Goal: Transaction & Acquisition: Download file/media

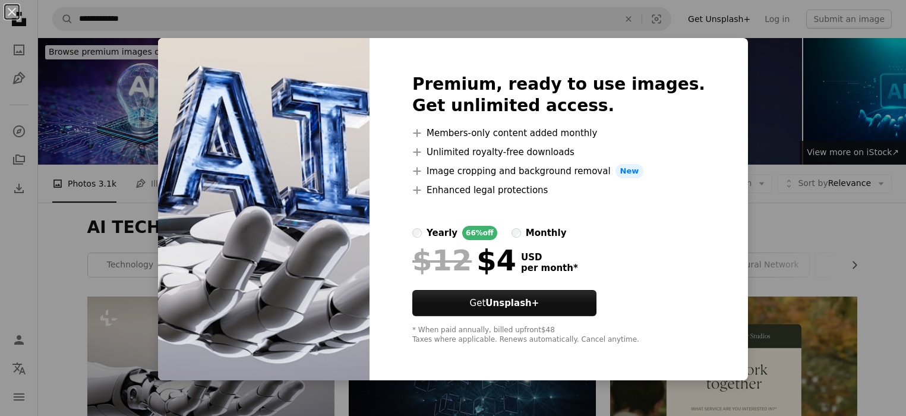
scroll to position [198, 0]
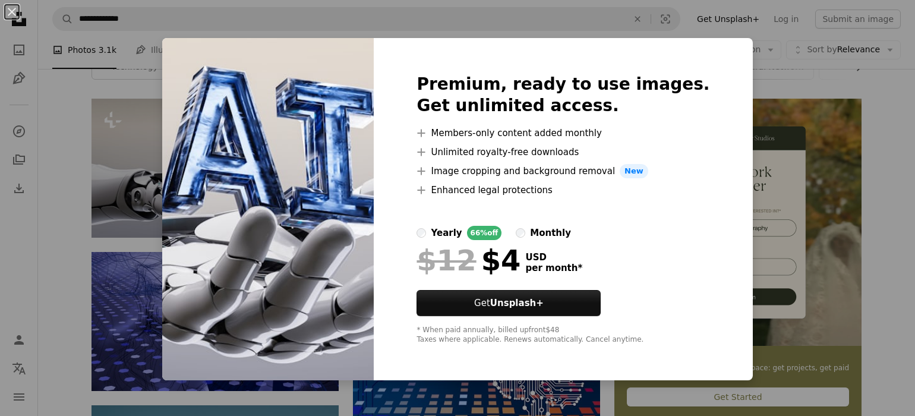
click at [237, 19] on div "An X shape Premium, ready to use images. Get unlimited access. A plus sign Memb…" at bounding box center [457, 208] width 915 height 416
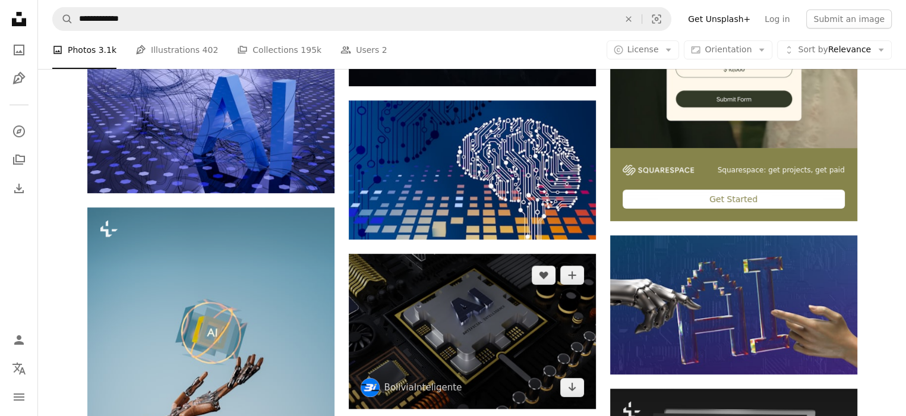
scroll to position [594, 0]
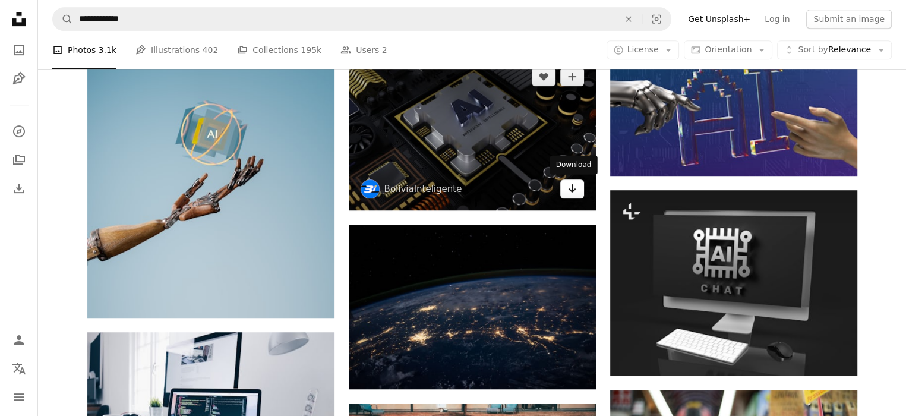
click at [568, 187] on icon "Arrow pointing down" at bounding box center [573, 188] width 10 height 14
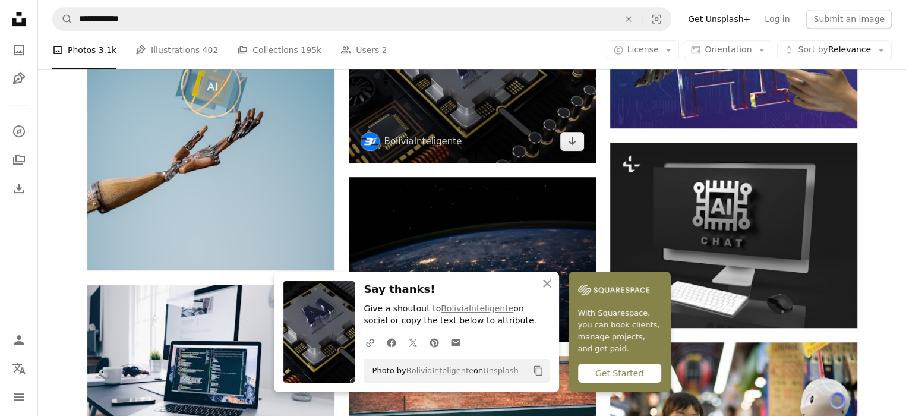
scroll to position [693, 0]
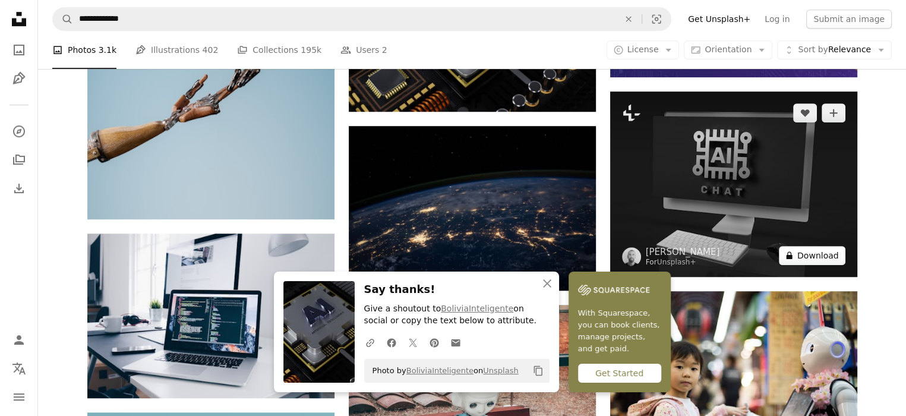
click at [830, 256] on button "A lock Download" at bounding box center [812, 255] width 67 height 19
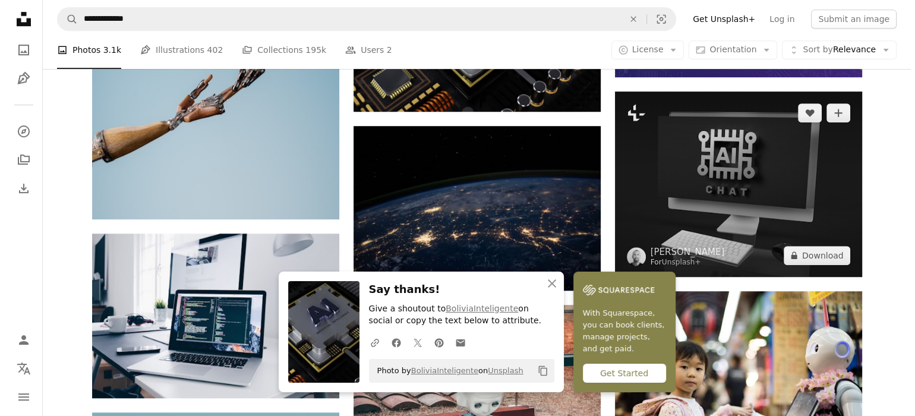
scroll to position [990, 0]
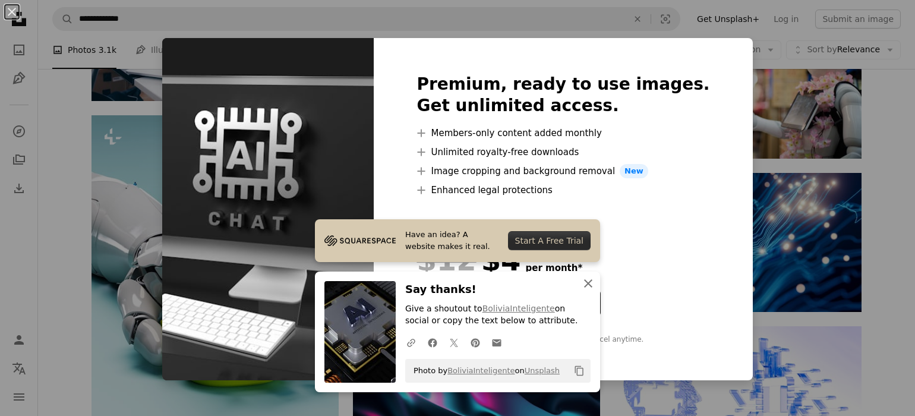
click at [582, 283] on icon "An X shape" at bounding box center [588, 283] width 14 height 14
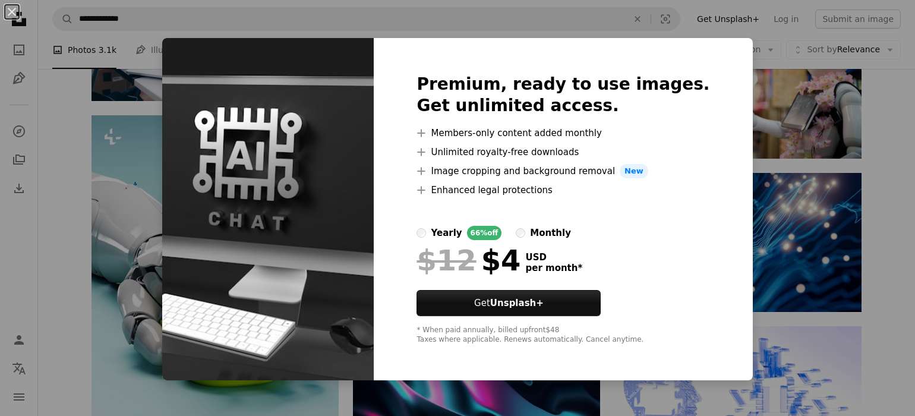
click at [859, 210] on div "An X shape Premium, ready to use images. Get unlimited access. A plus sign Memb…" at bounding box center [457, 208] width 915 height 416
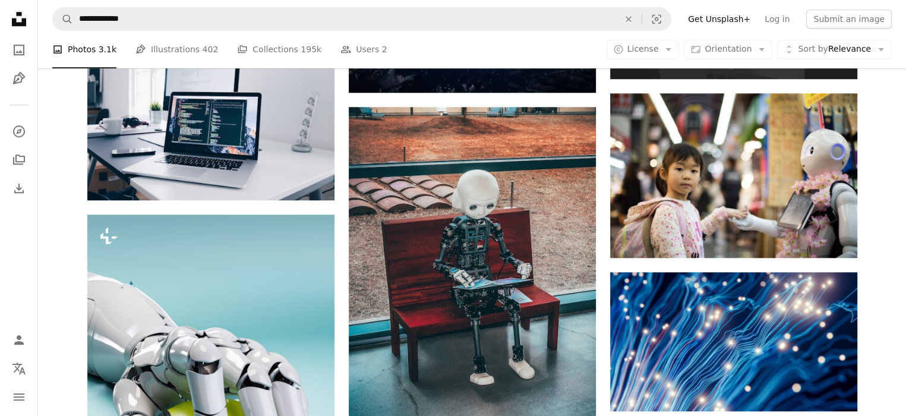
scroll to position [892, 0]
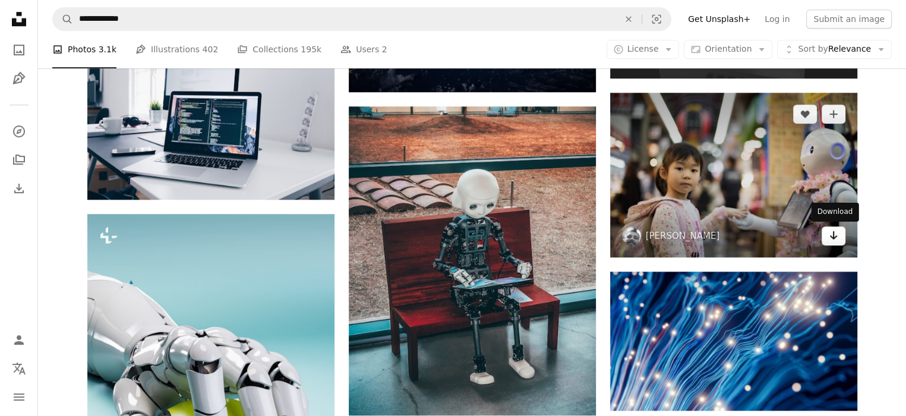
click at [833, 240] on icon "Arrow pointing down" at bounding box center [834, 235] width 10 height 14
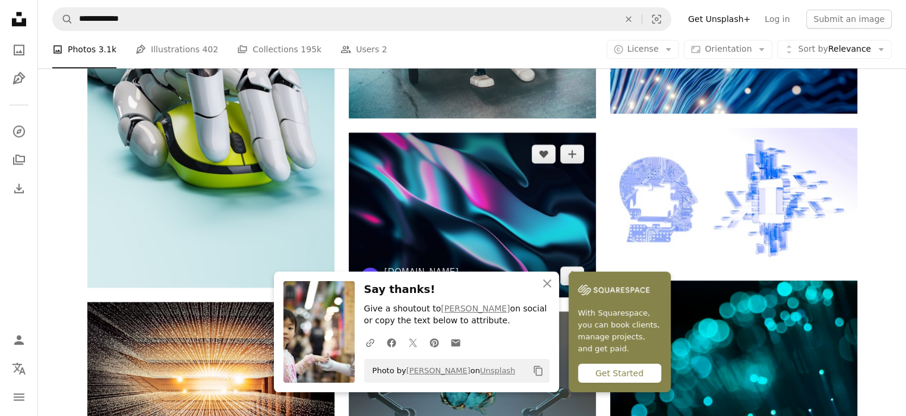
scroll to position [1287, 0]
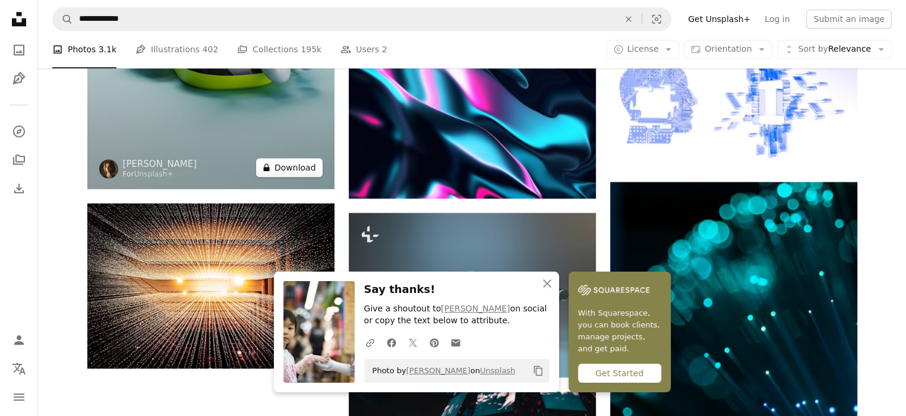
click at [310, 160] on button "A lock Download" at bounding box center [289, 167] width 67 height 19
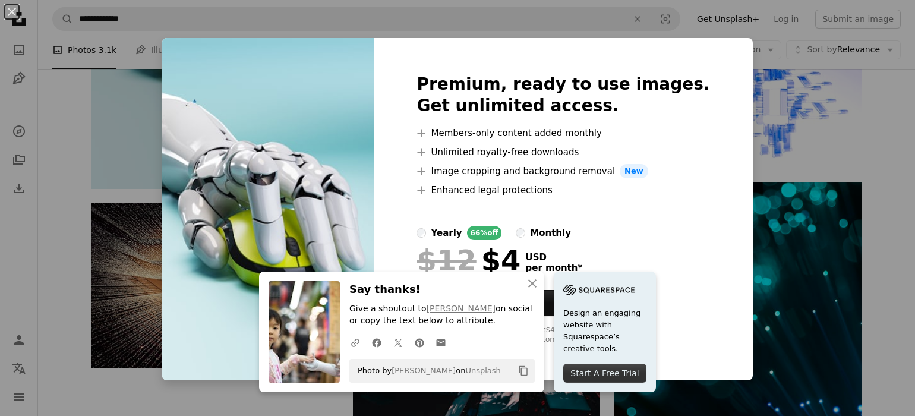
click at [528, 288] on icon "An X shape" at bounding box center [532, 283] width 14 height 14
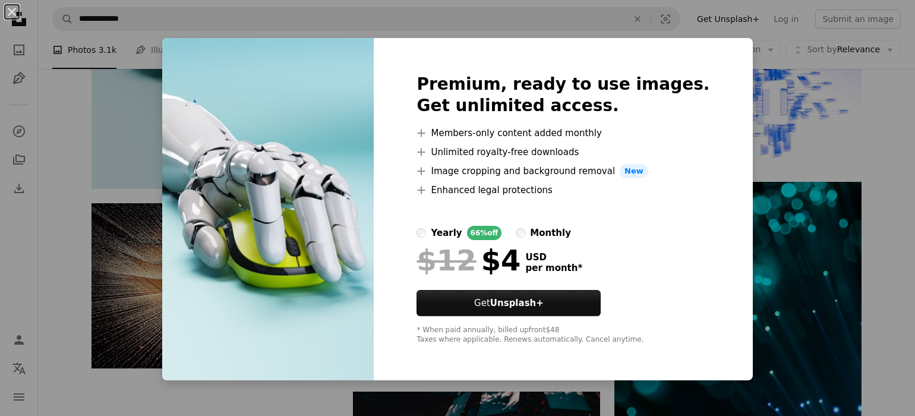
click at [889, 171] on div "An X shape Premium, ready to use images. Get unlimited access. A plus sign Memb…" at bounding box center [457, 208] width 915 height 416
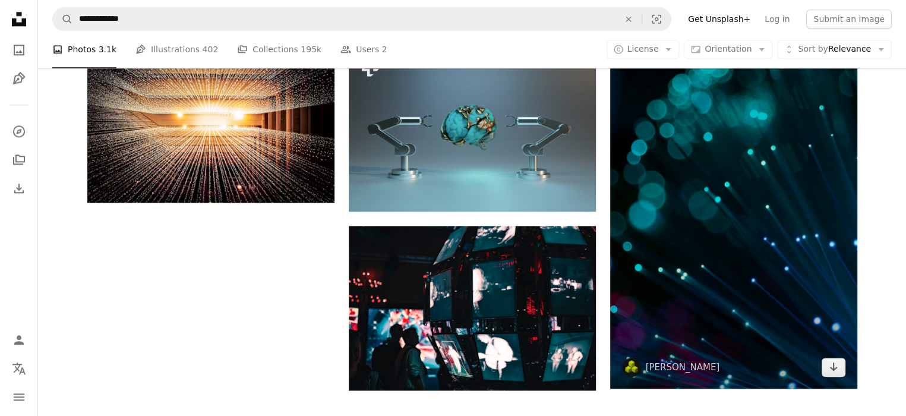
scroll to position [1585, 0]
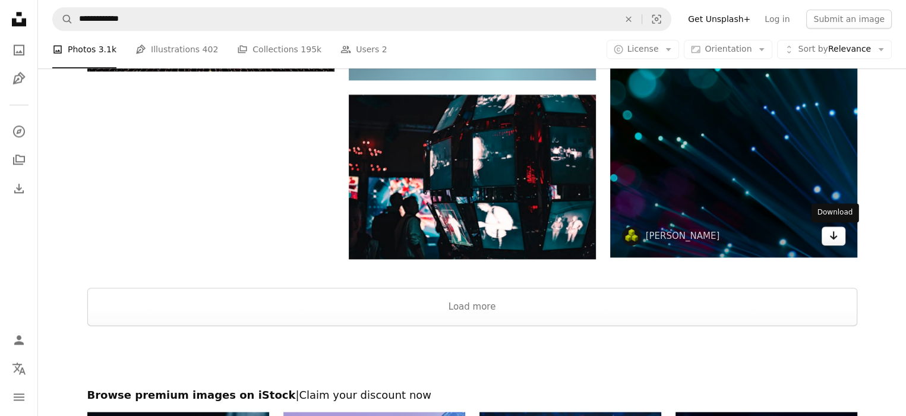
click at [837, 239] on icon "Arrow pointing down" at bounding box center [834, 235] width 10 height 14
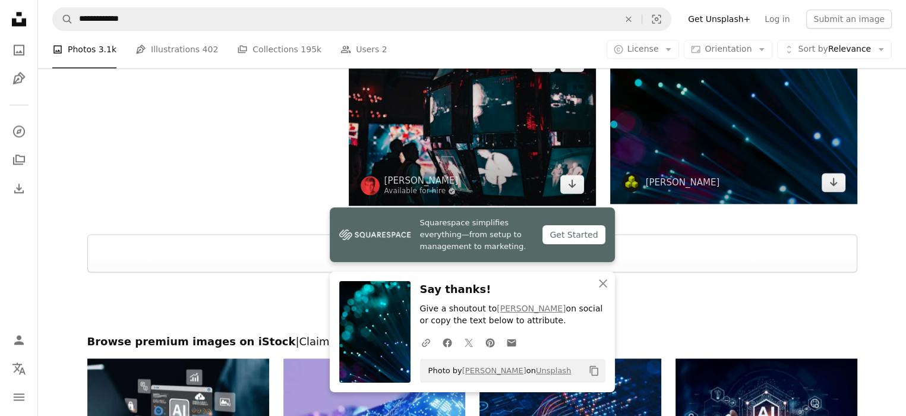
scroll to position [1684, 0]
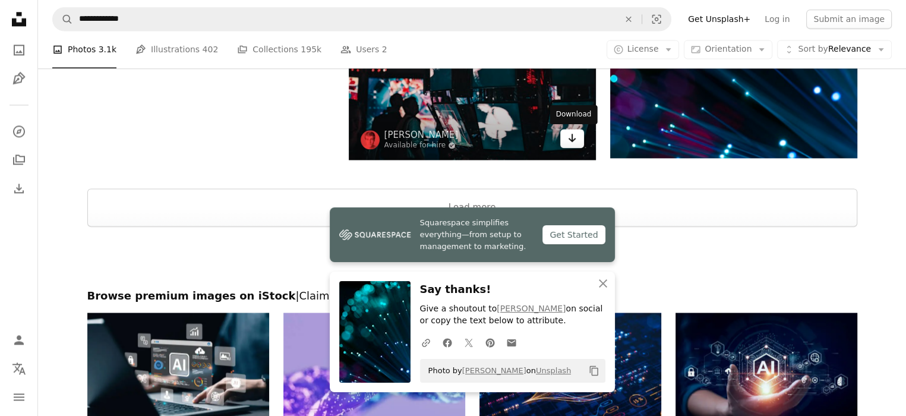
click at [578, 139] on link "Arrow pointing down" at bounding box center [572, 138] width 24 height 19
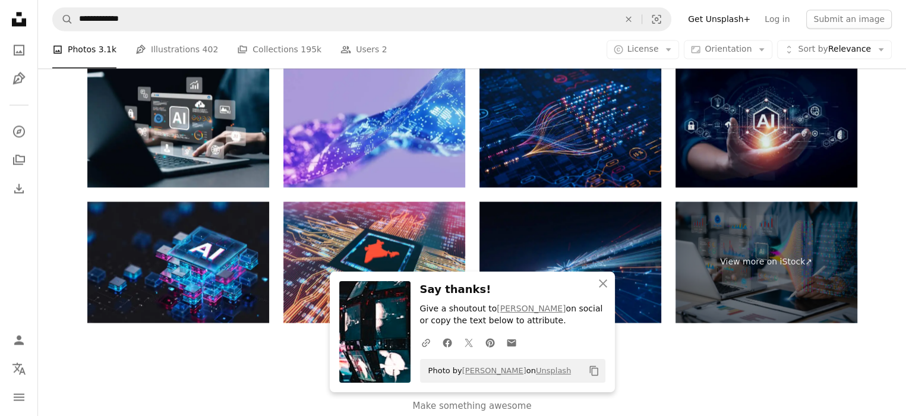
scroll to position [1974, 0]
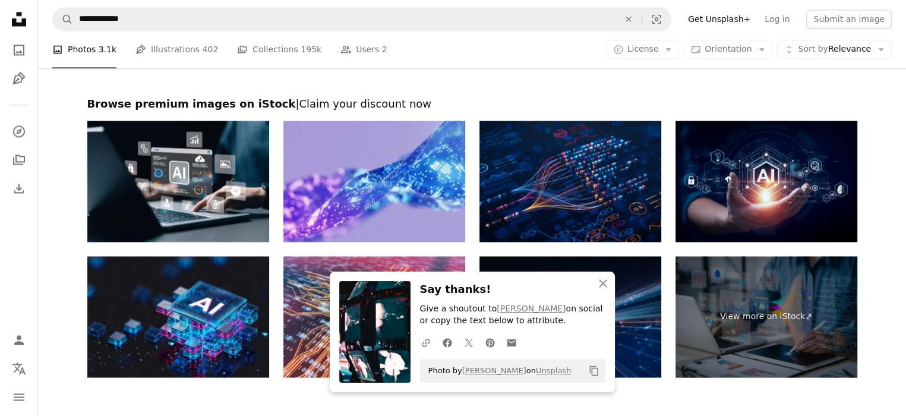
scroll to position [1875, 0]
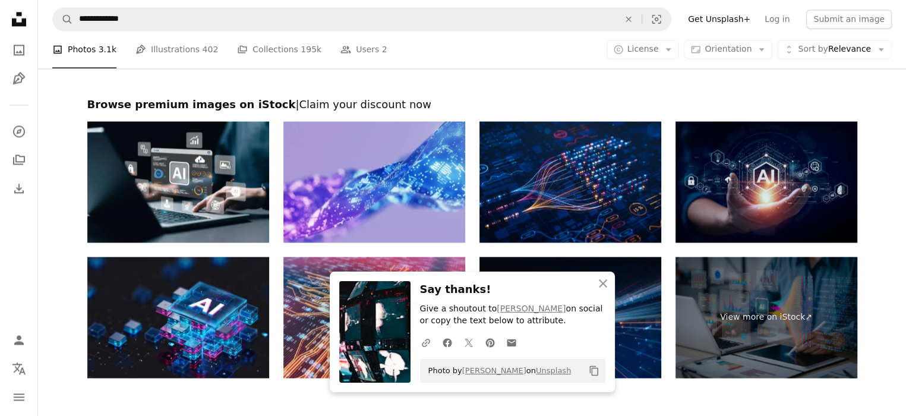
click at [766, 199] on img at bounding box center [767, 181] width 182 height 121
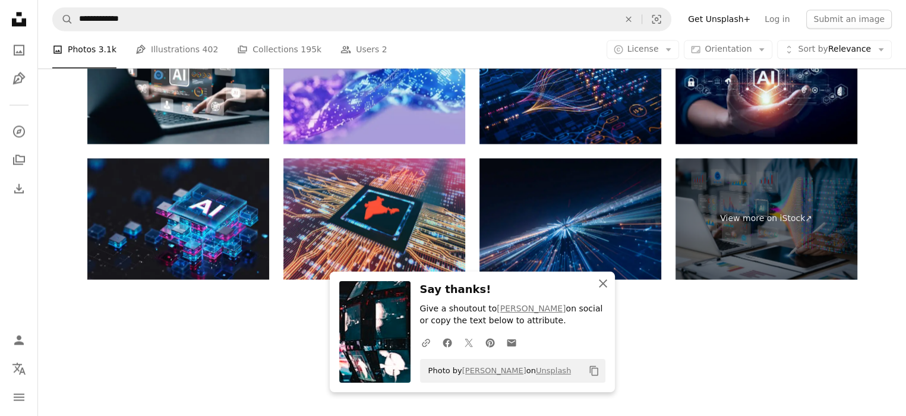
click at [601, 279] on icon "An X shape" at bounding box center [603, 283] width 14 height 14
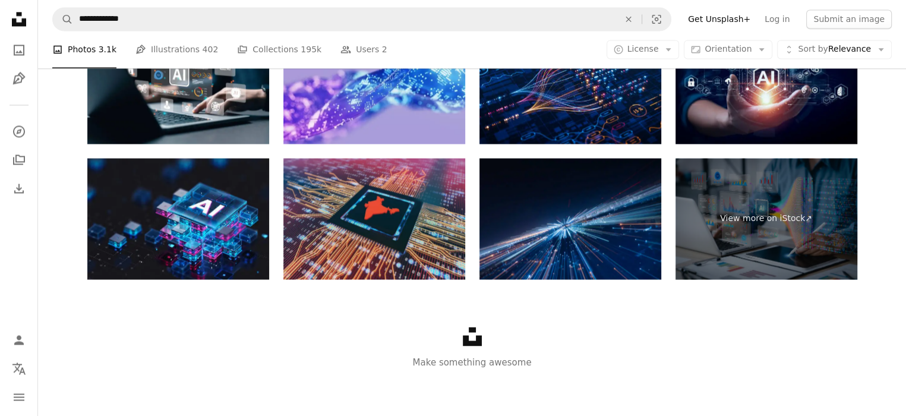
click at [400, 221] on img at bounding box center [375, 218] width 182 height 121
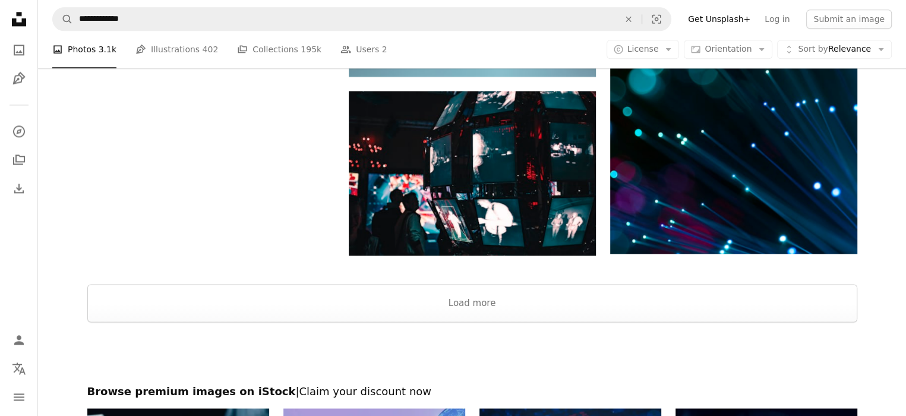
scroll to position [1578, 0]
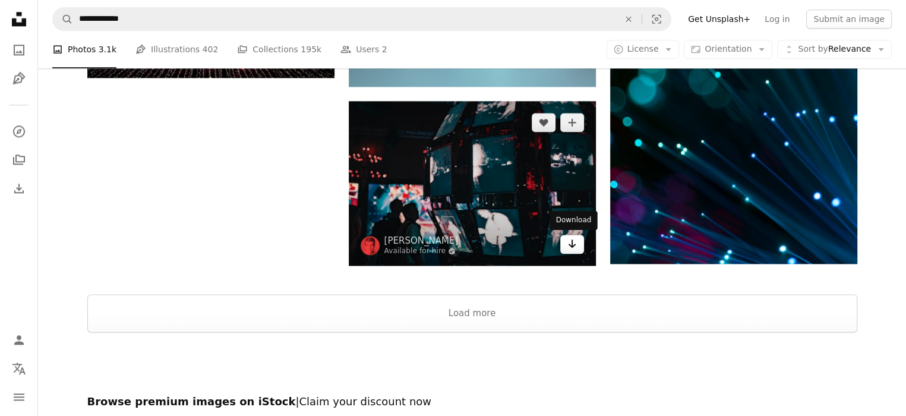
click at [578, 245] on link "Arrow pointing down" at bounding box center [572, 244] width 24 height 19
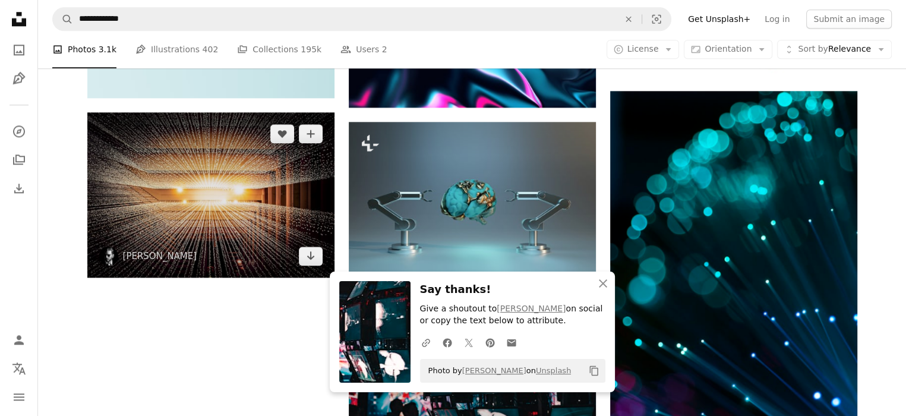
scroll to position [1380, 0]
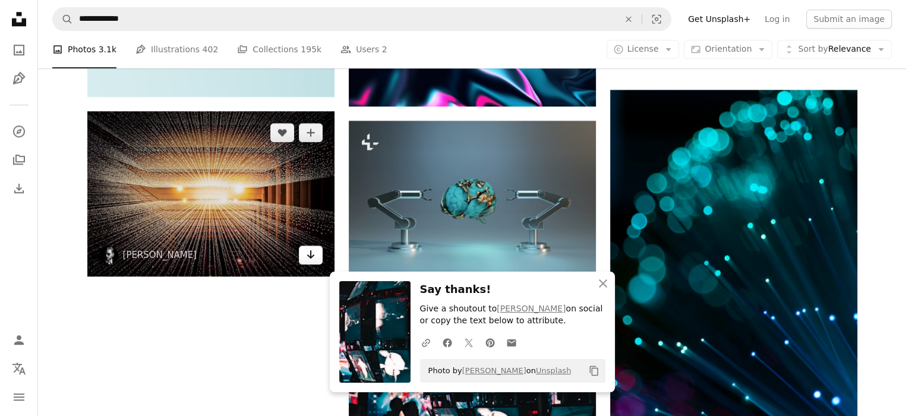
click at [308, 254] on icon "Arrow pointing down" at bounding box center [311, 254] width 10 height 14
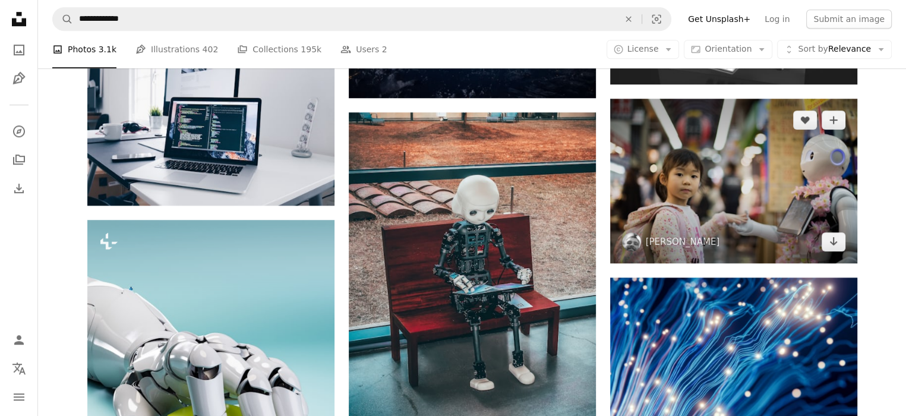
scroll to position [884, 0]
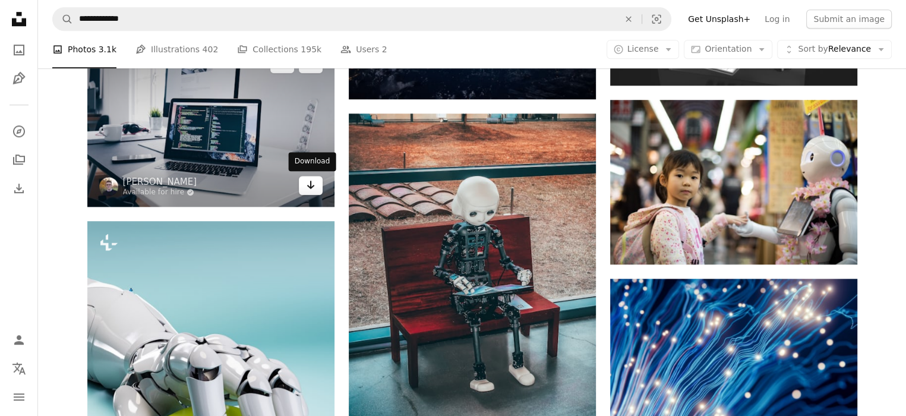
click at [311, 187] on icon "Download" at bounding box center [311, 185] width 8 height 8
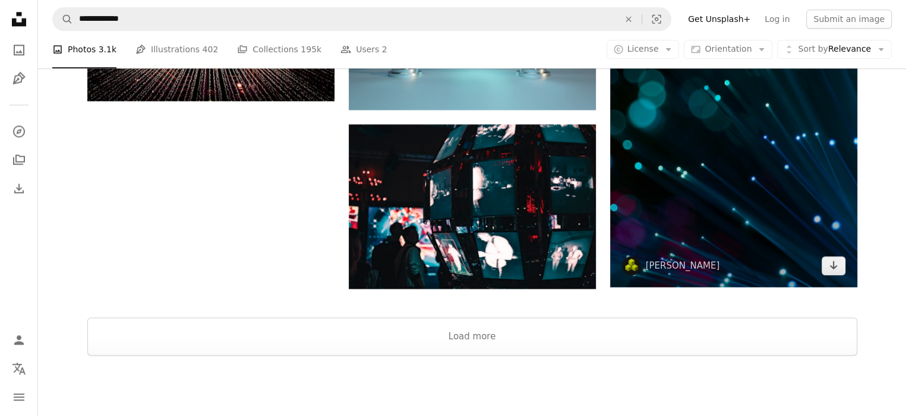
scroll to position [1578, 0]
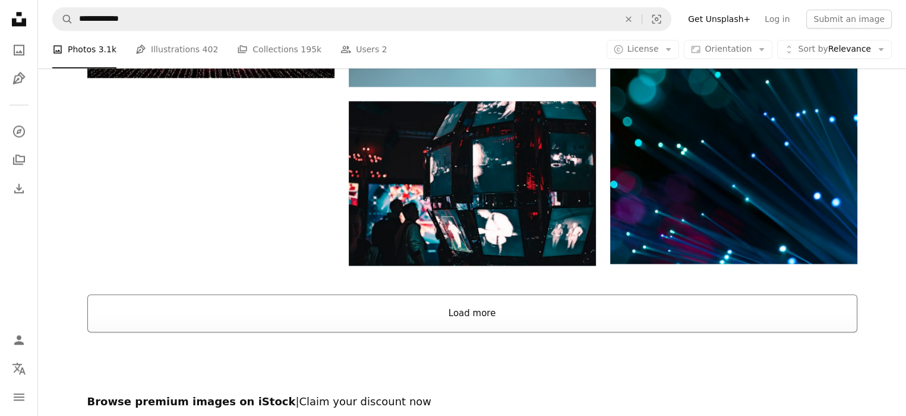
click at [485, 311] on button "Load more" at bounding box center [472, 313] width 770 height 38
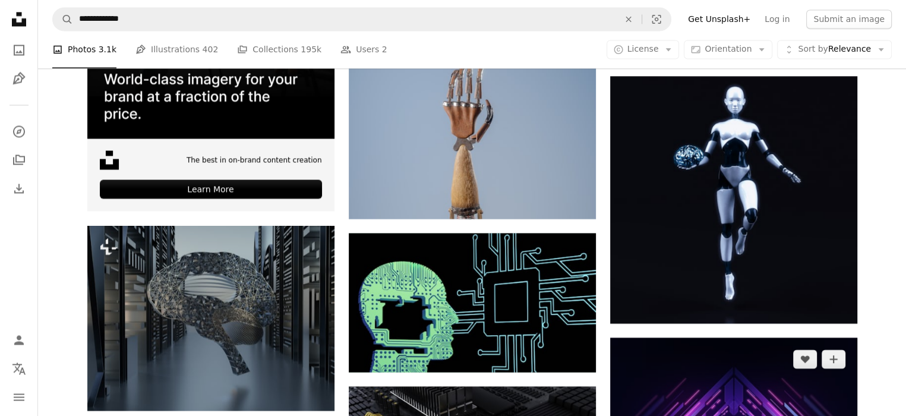
scroll to position [2172, 0]
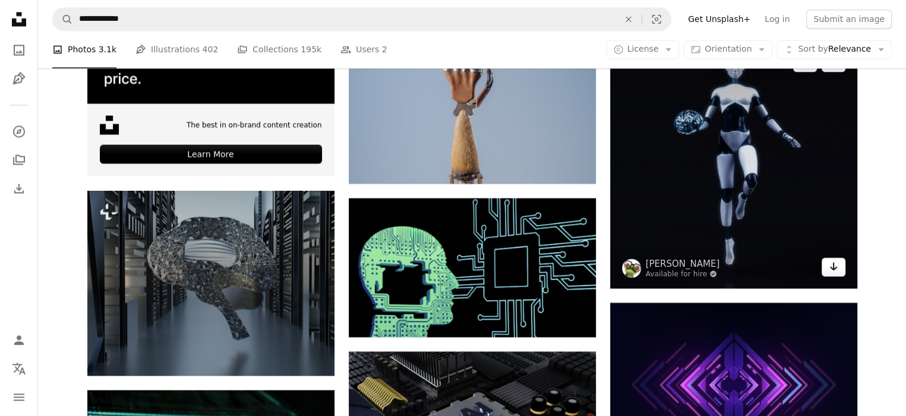
click at [839, 268] on link "Arrow pointing down" at bounding box center [834, 266] width 24 height 19
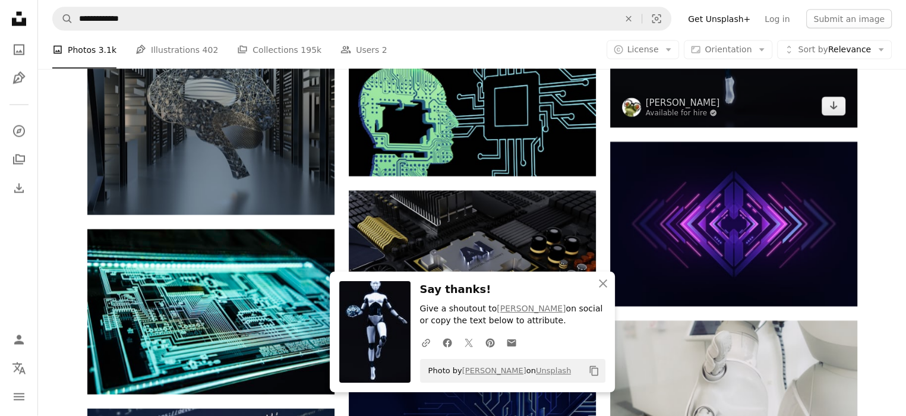
scroll to position [2370, 0]
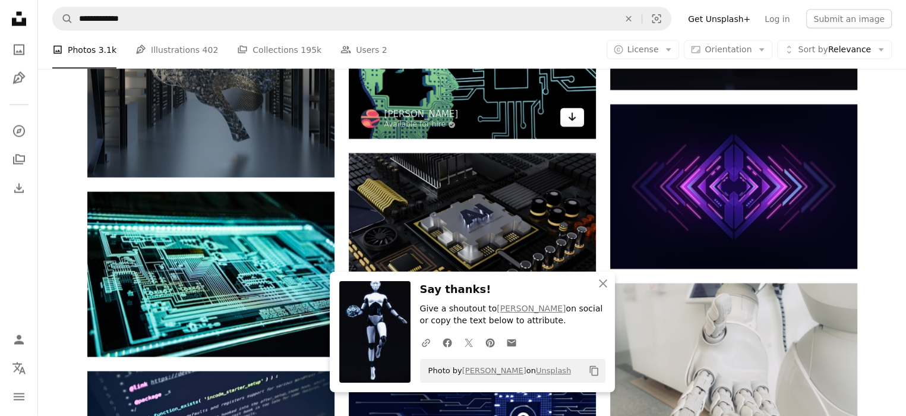
click at [578, 122] on link "Arrow pointing down" at bounding box center [572, 117] width 24 height 19
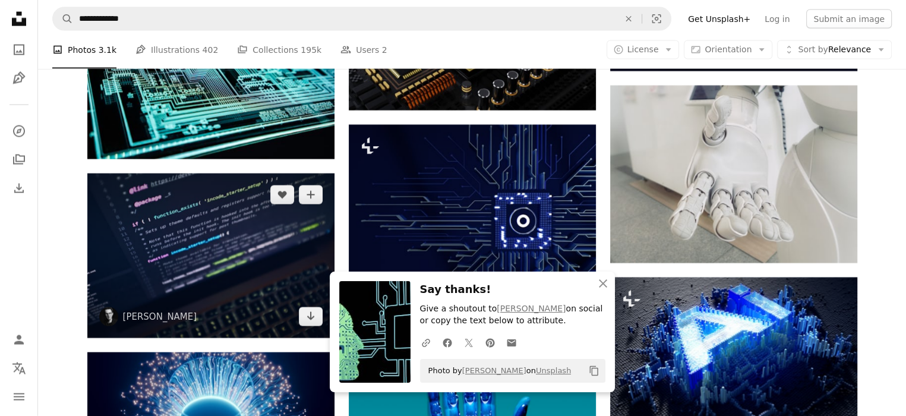
scroll to position [2668, 0]
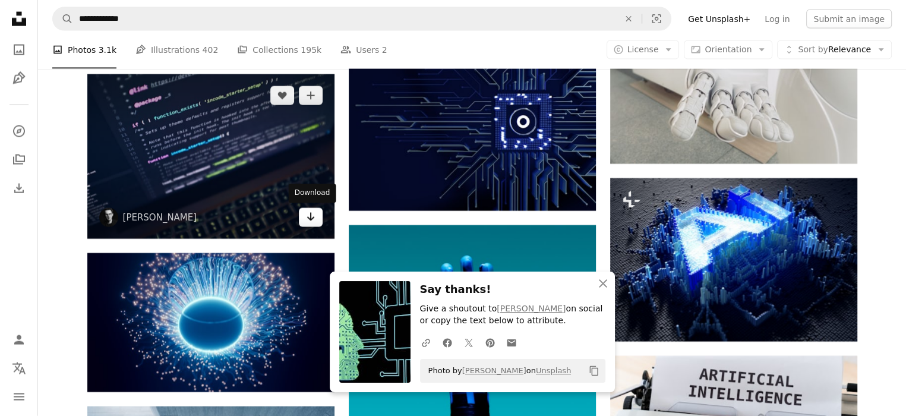
click at [311, 216] on icon "Arrow pointing down" at bounding box center [311, 217] width 10 height 14
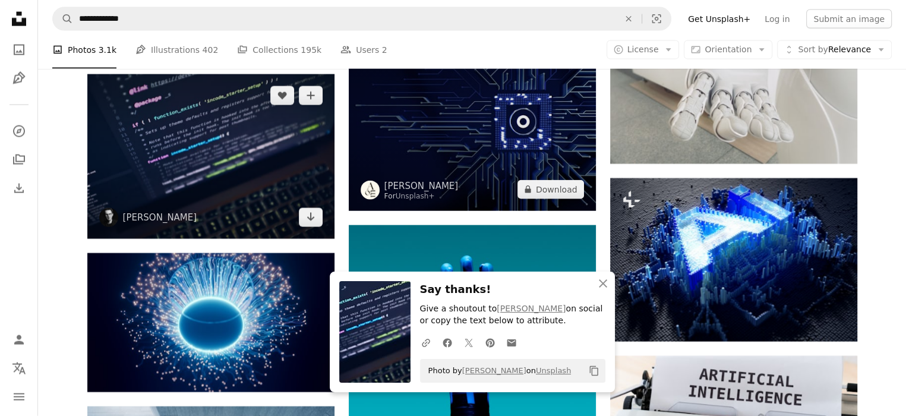
scroll to position [2865, 0]
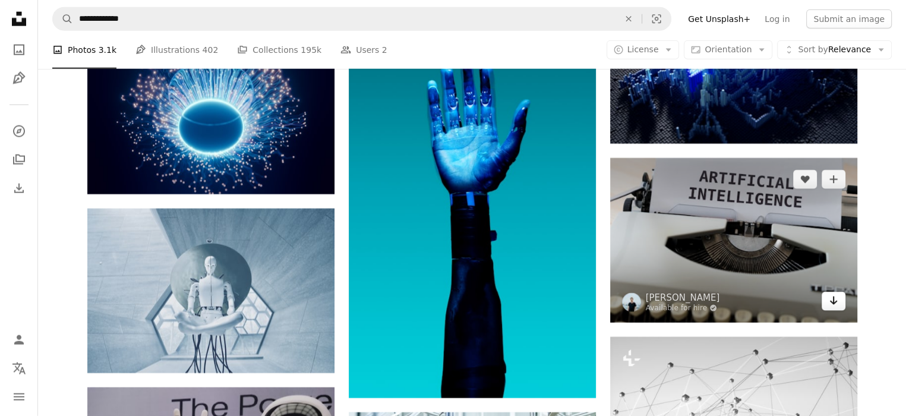
click at [832, 305] on icon "Arrow pointing down" at bounding box center [834, 301] width 10 height 14
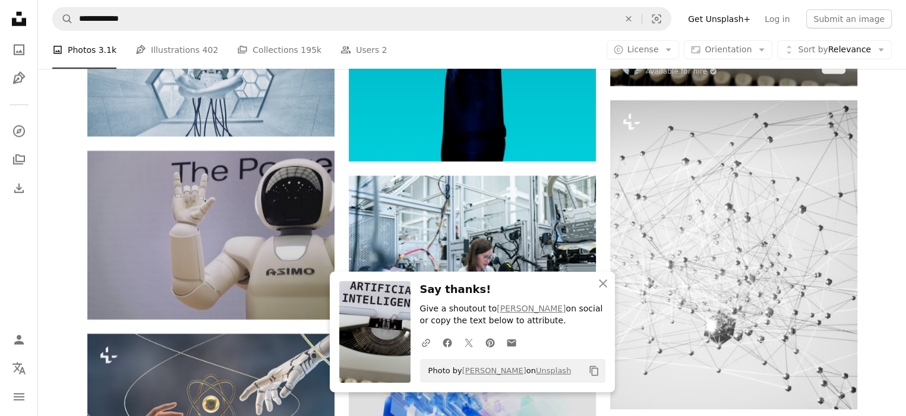
scroll to position [3163, 0]
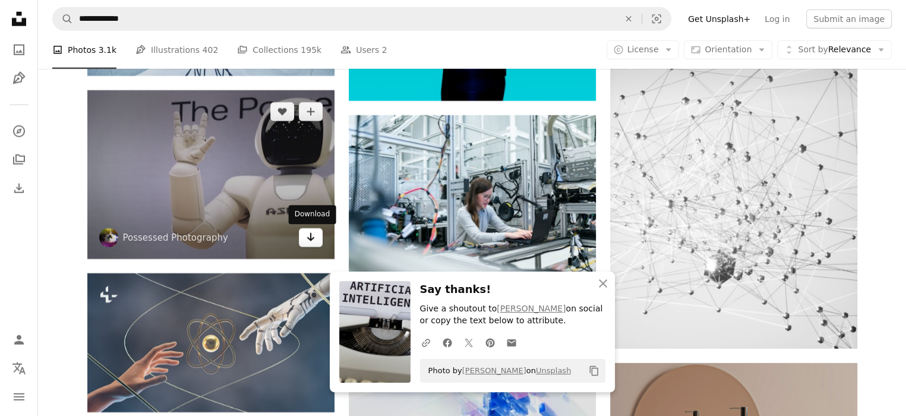
click at [309, 241] on icon "Arrow pointing down" at bounding box center [311, 237] width 10 height 14
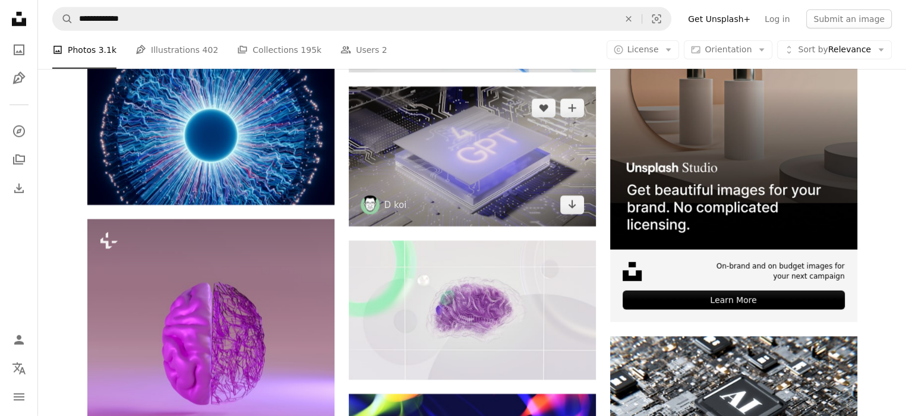
scroll to position [3757, 0]
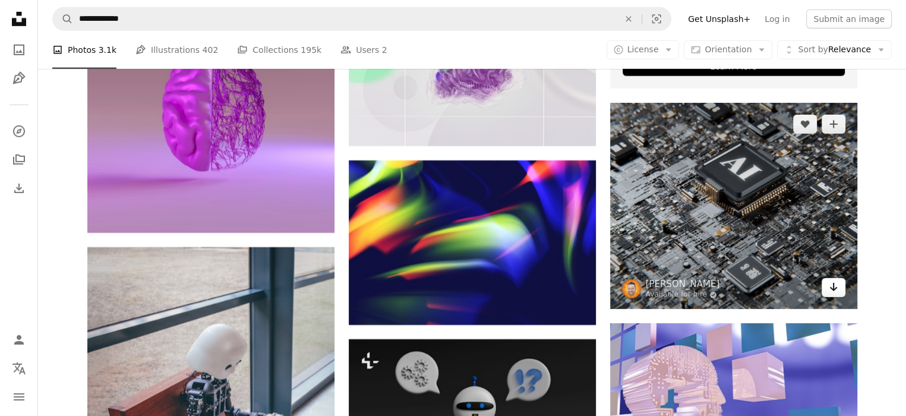
click at [836, 288] on icon "Download" at bounding box center [834, 287] width 8 height 8
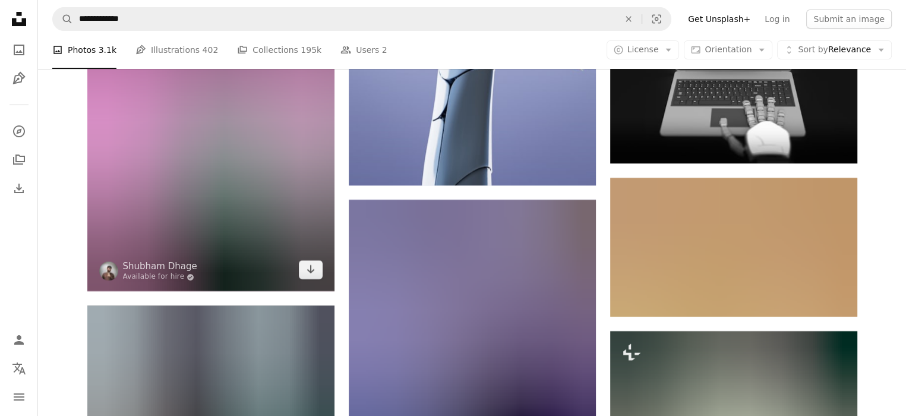
scroll to position [4649, 0]
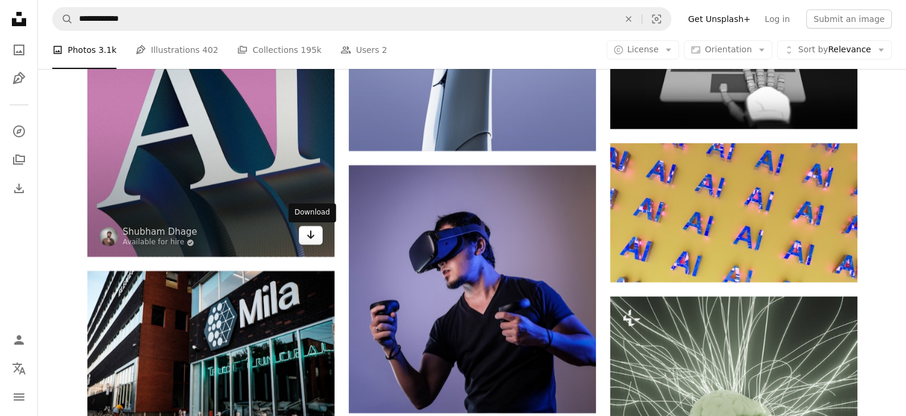
click at [314, 239] on icon "Arrow pointing down" at bounding box center [311, 235] width 10 height 14
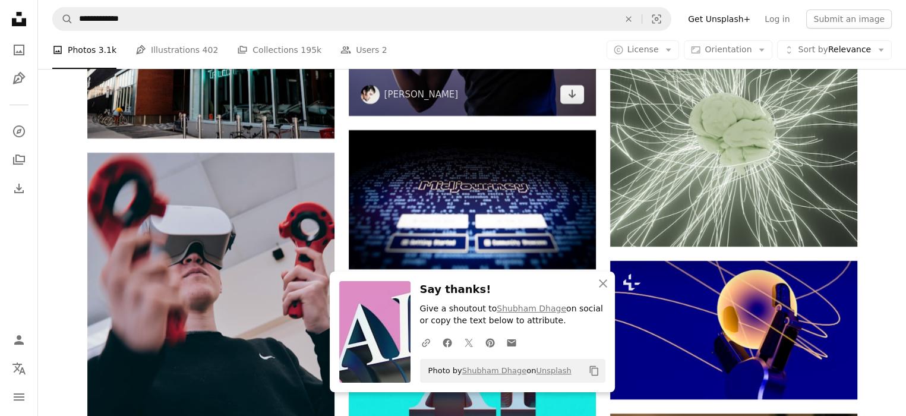
scroll to position [4847, 0]
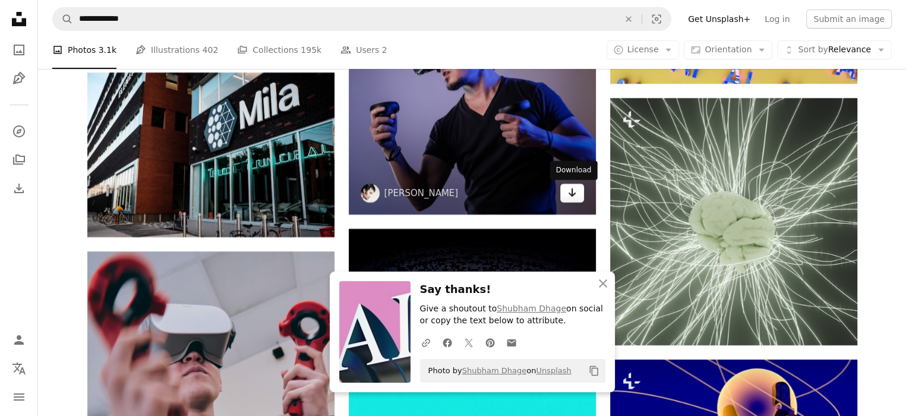
click at [563, 192] on link "Arrow pointing down" at bounding box center [572, 193] width 24 height 19
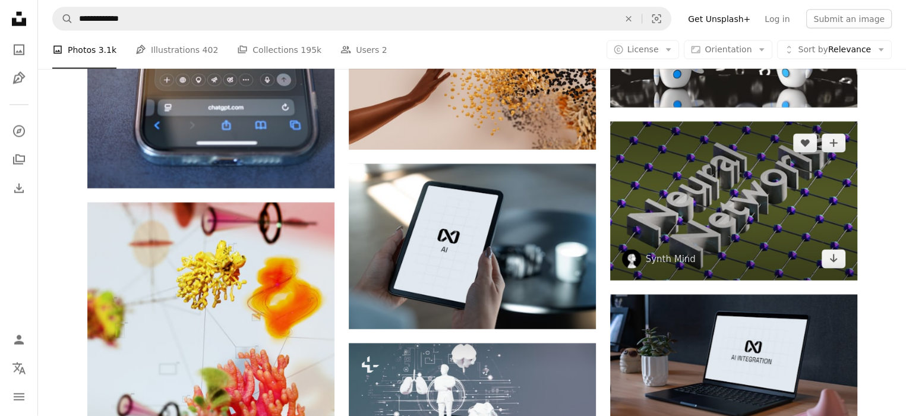
scroll to position [7422, 0]
